Goal: Information Seeking & Learning: Learn about a topic

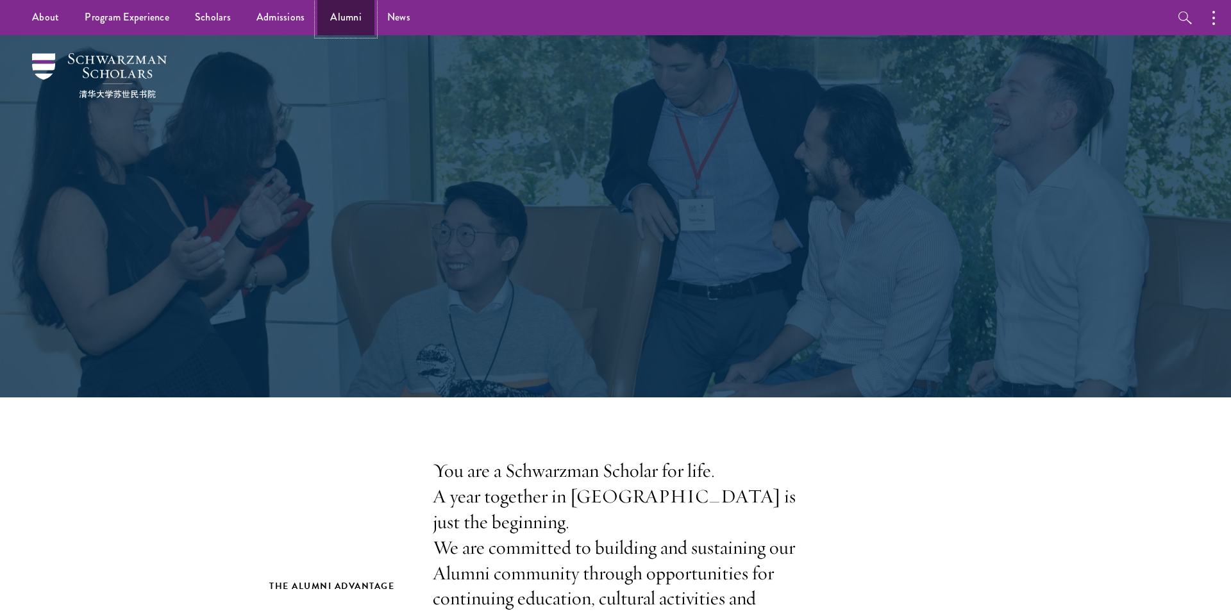
click at [322, 17] on link "Alumni" at bounding box center [345, 17] width 57 height 35
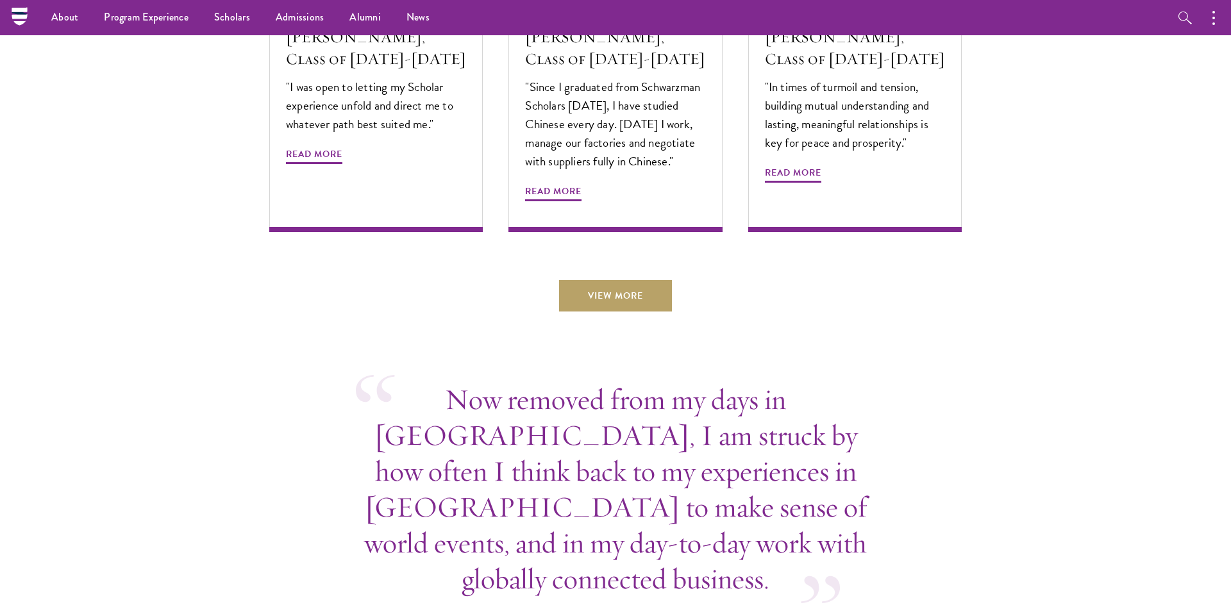
scroll to position [4500, 0]
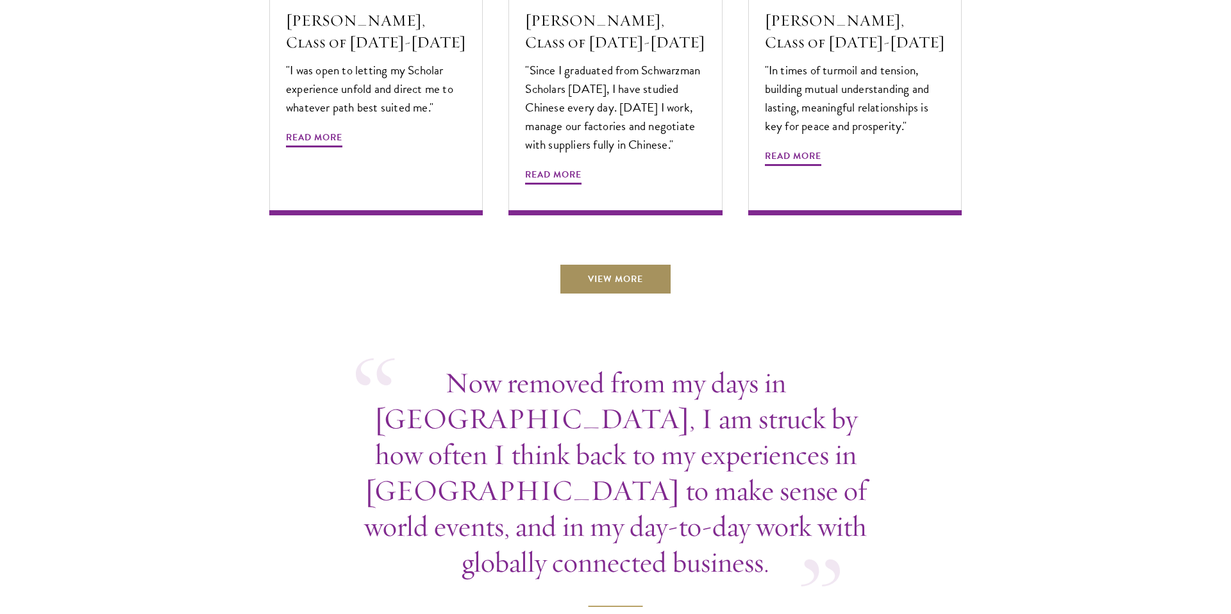
click at [611, 264] on link "View More" at bounding box center [615, 279] width 113 height 31
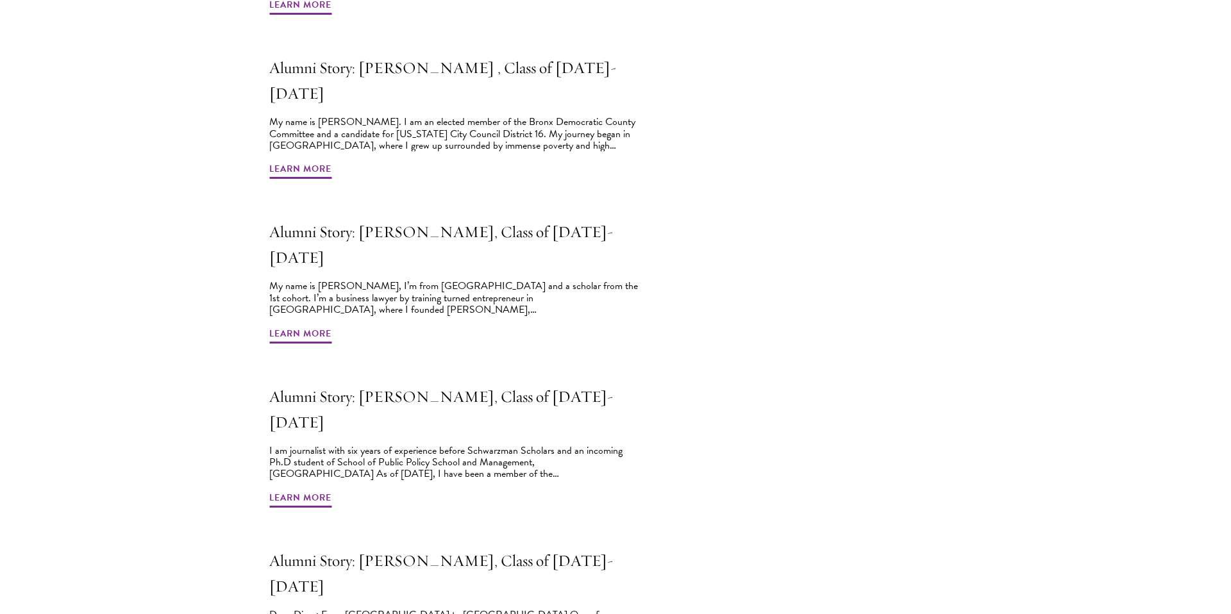
scroll to position [1011, 0]
